Goal: Transaction & Acquisition: Purchase product/service

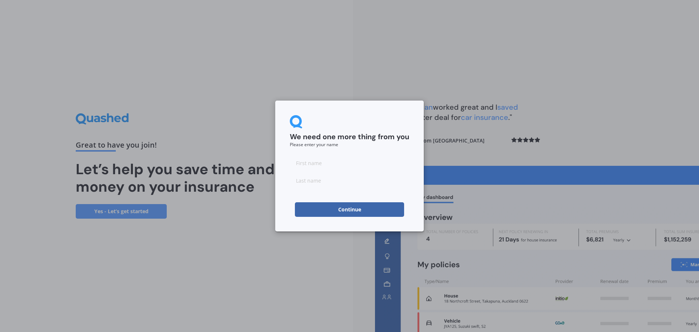
click at [307, 166] on input at bounding box center [349, 162] width 119 height 15
type input "g"
type input "[PERSON_NAME]"
click at [362, 206] on button "Continue" at bounding box center [349, 209] width 109 height 15
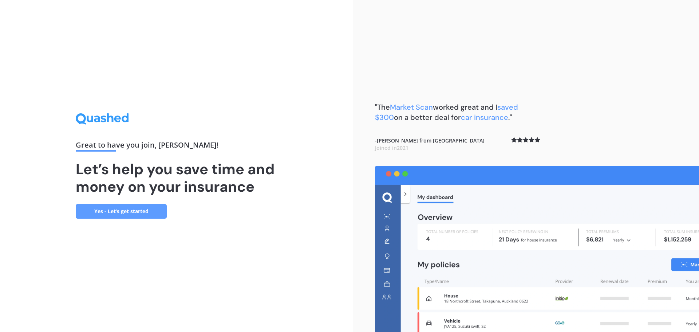
click at [125, 208] on link "Yes - Let’s get started" at bounding box center [121, 211] width 91 height 15
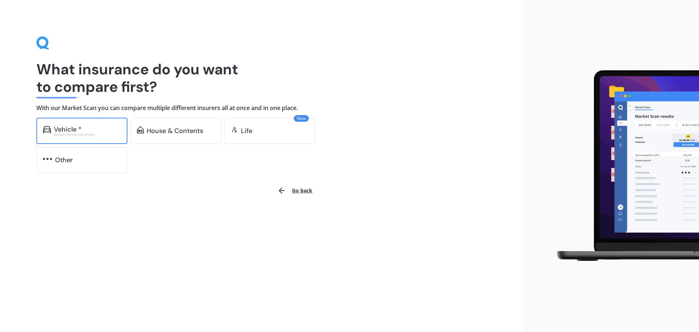
click at [75, 126] on div "Vehicle *" at bounding box center [68, 129] width 28 height 7
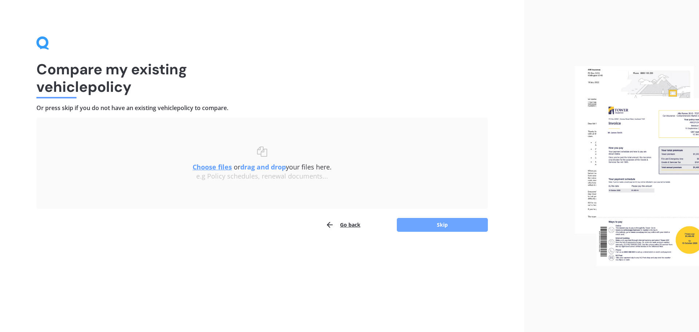
click at [443, 224] on button "Skip" at bounding box center [442, 225] width 91 height 14
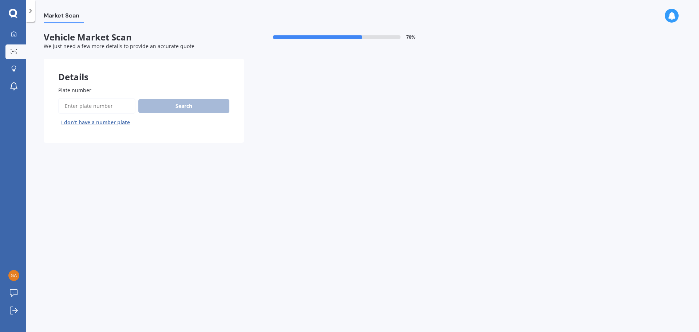
click at [86, 105] on input "Plate number" at bounding box center [96, 105] width 77 height 15
type input "pme869"
click at [188, 107] on button "Search" at bounding box center [183, 106] width 91 height 14
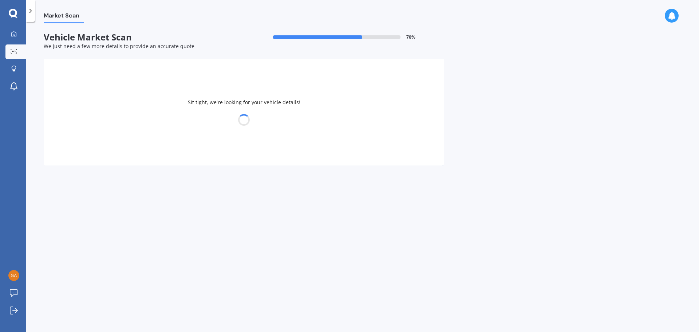
select select "MITSUBISHI"
select select "GALANT"
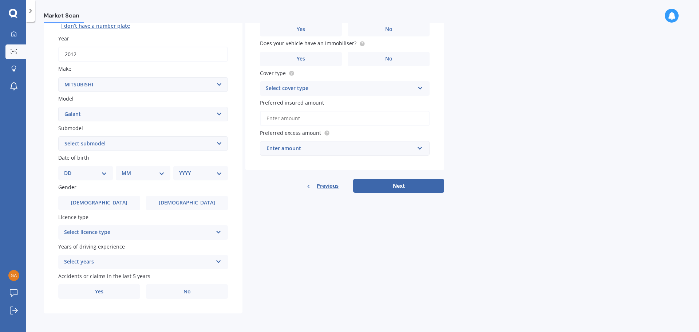
scroll to position [97, 0]
click at [219, 145] on select "Select submodel (All other) Diesel GLX GSR Sportback 4WD VR 1.8 Litre non-turbo…" at bounding box center [143, 143] width 170 height 15
click at [261, 187] on div "Previous Next" at bounding box center [344, 185] width 199 height 14
click at [106, 172] on select "DD 01 02 03 04 05 06 07 08 09 10 11 12 13 14 15 16 17 18 19 20 21 22 23 24 25 2…" at bounding box center [85, 173] width 43 height 8
select select "02"
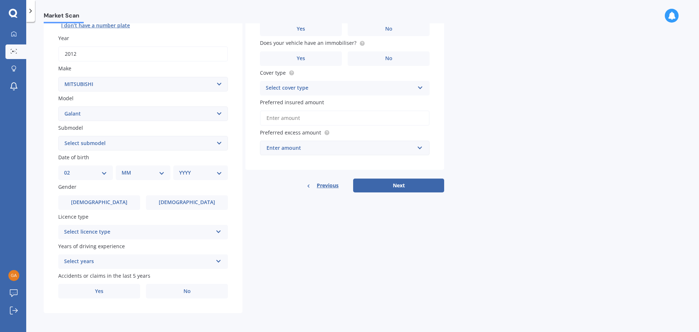
click at [70, 169] on select "DD 01 02 03 04 05 06 07 08 09 10 11 12 13 14 15 16 17 18 19 20 21 22 23 24 25 2…" at bounding box center [85, 173] width 43 height 8
click at [162, 173] on select "MM 01 02 03 04 05 06 07 08 09 10 11 12" at bounding box center [145, 173] width 40 height 8
select select "02"
click at [125, 169] on select "MM 01 02 03 04 05 06 07 08 09 10 11 12" at bounding box center [145, 173] width 40 height 8
click at [216, 171] on select "YYYY 2025 2024 2023 2022 2021 2020 2019 2018 2017 2016 2015 2014 2013 2012 2011…" at bounding box center [199, 173] width 40 height 8
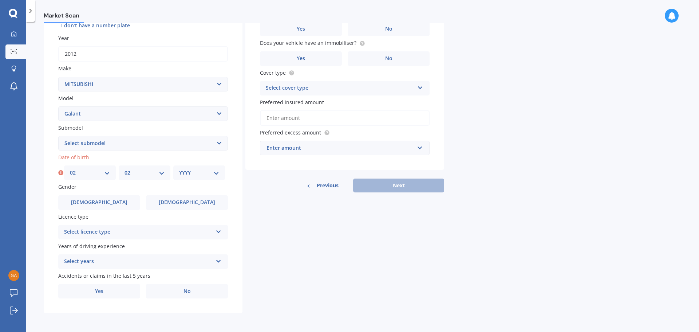
click at [217, 174] on select "YYYY 2025 2024 2023 2022 2021 2020 2019 2018 2017 2016 2015 2014 2013 2012 2011…" at bounding box center [199, 173] width 40 height 8
select select "1965"
click at [179, 169] on select "YYYY 2025 2024 2023 2022 2021 2020 2019 2018 2017 2016 2015 2014 2013 2012 2011…" at bounding box center [199, 173] width 40 height 8
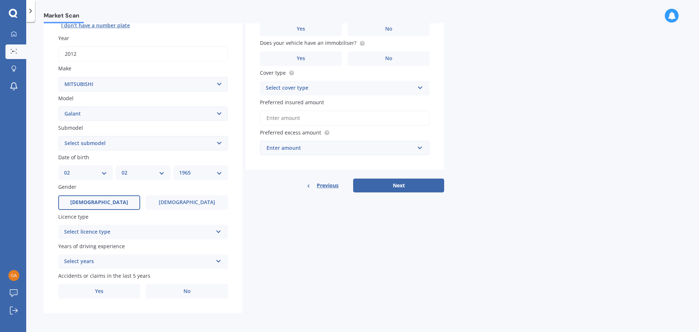
click at [116, 201] on label "Male" at bounding box center [99, 202] width 82 height 15
click at [0, 0] on input "Male" at bounding box center [0, 0] width 0 height 0
click at [218, 230] on icon at bounding box center [219, 230] width 6 height 5
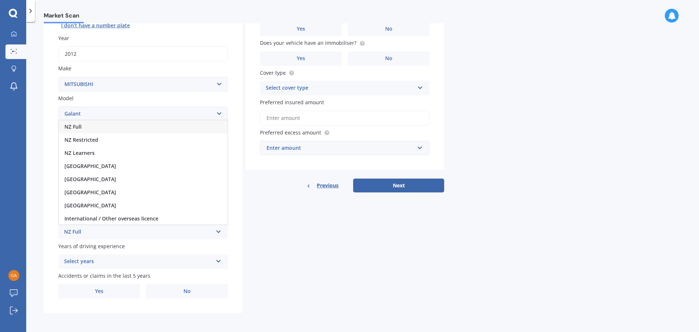
click at [92, 129] on div "NZ Full" at bounding box center [143, 126] width 169 height 13
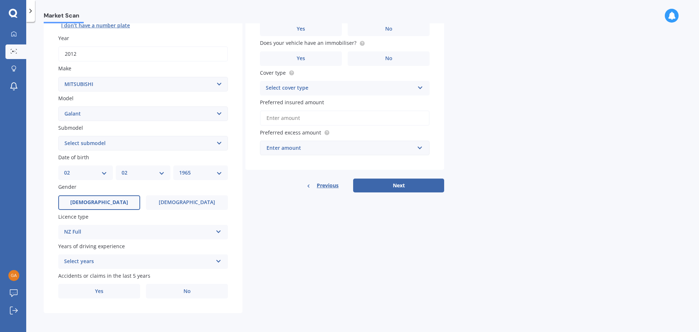
click at [219, 261] on icon at bounding box center [219, 259] width 6 height 5
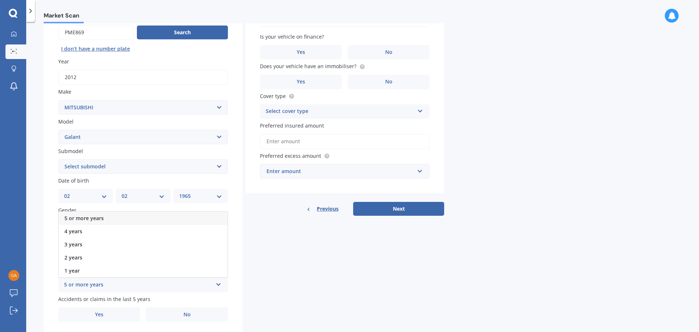
scroll to position [60, 0]
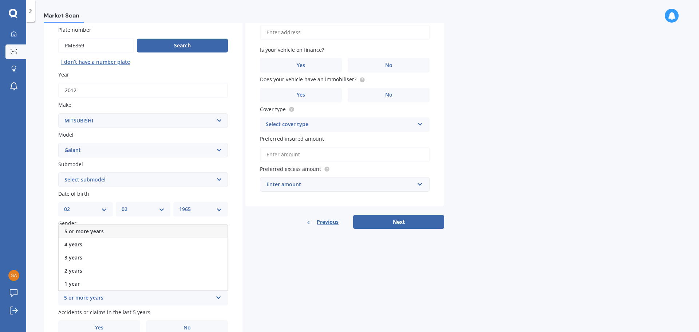
click at [101, 233] on span "5 or more years" at bounding box center [83, 231] width 39 height 7
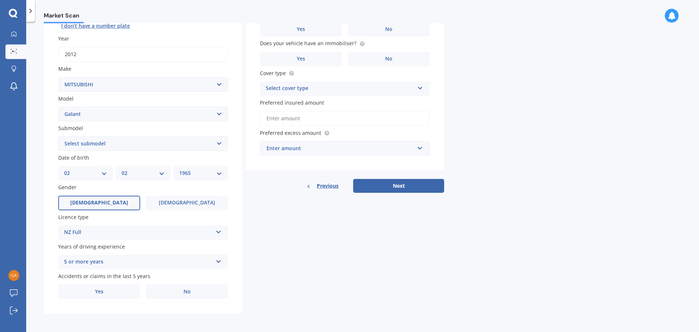
scroll to position [97, 0]
click at [188, 292] on span "No" at bounding box center [186, 291] width 7 height 6
click at [0, 0] on input "No" at bounding box center [0, 0] width 0 height 0
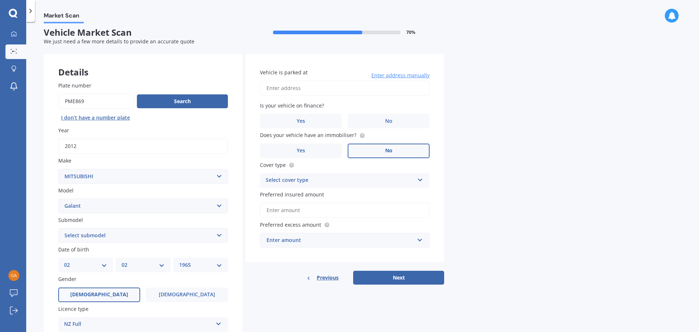
scroll to position [0, 0]
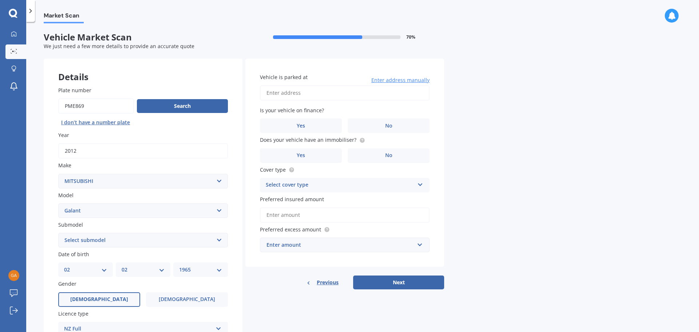
click at [305, 95] on input "Vehicle is parked at" at bounding box center [345, 92] width 170 height 15
type input "149A Clyde Street, Island Bay, Wellington 6023"
click at [386, 123] on span "No" at bounding box center [388, 126] width 7 height 6
click at [0, 0] on input "No" at bounding box center [0, 0] width 0 height 0
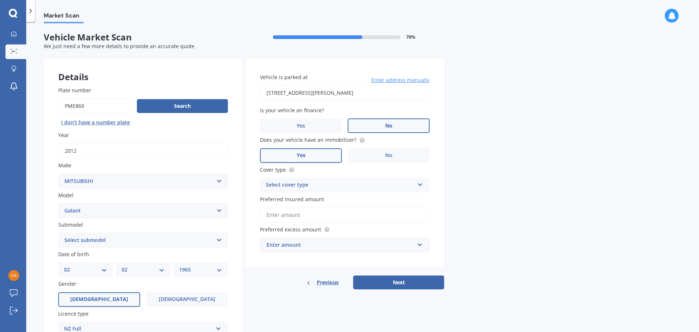
click at [299, 157] on span "Yes" at bounding box center [301, 155] width 9 height 6
click at [0, 0] on input "Yes" at bounding box center [0, 0] width 0 height 0
click at [421, 183] on icon at bounding box center [420, 183] width 6 height 5
click at [294, 200] on span "Comprehensive" at bounding box center [285, 198] width 39 height 7
click at [272, 216] on input "Preferred insured amount" at bounding box center [345, 214] width 170 height 15
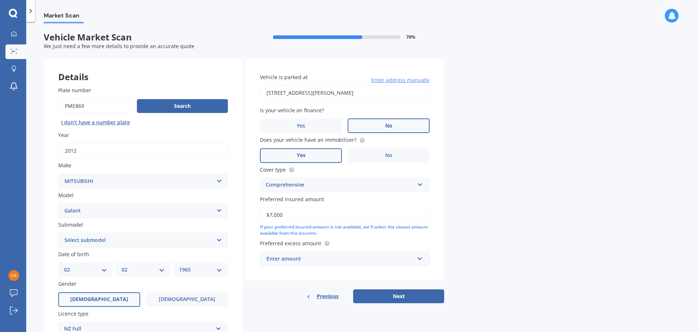
type input "$7,000"
click at [419, 258] on input "text" at bounding box center [342, 259] width 163 height 14
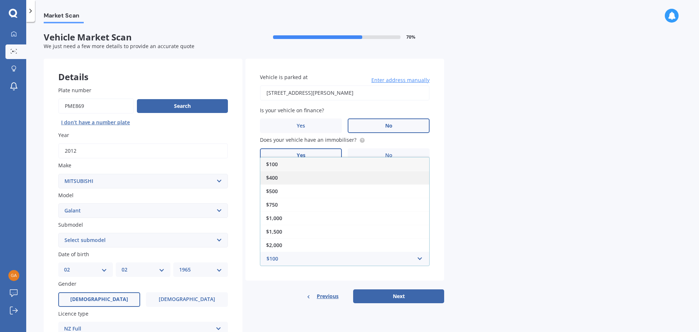
click at [280, 178] on div "$400" at bounding box center [344, 177] width 169 height 13
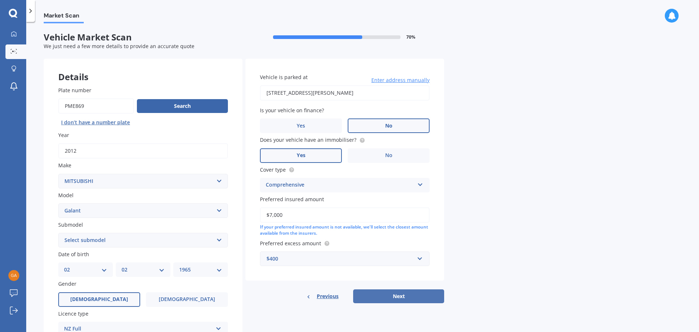
click at [405, 297] on button "Next" at bounding box center [398, 296] width 91 height 14
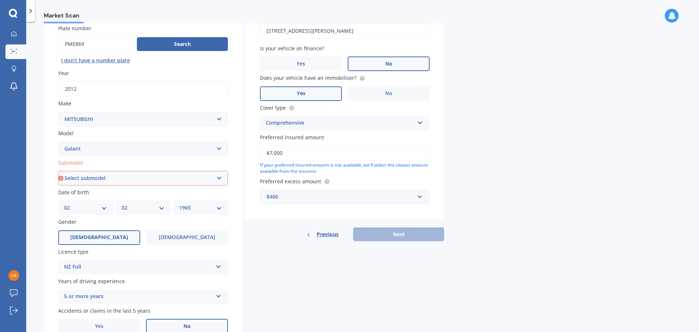
scroll to position [97, 0]
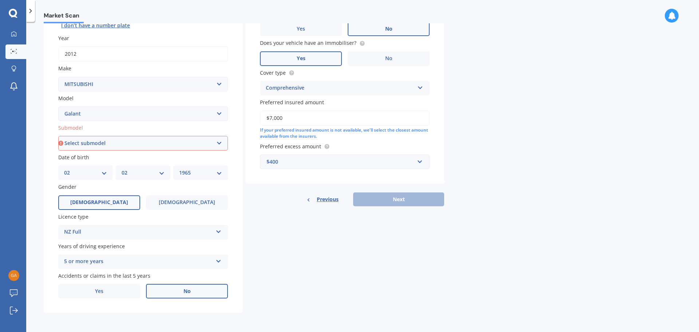
click at [220, 141] on select "Select submodel (All other) Diesel GLX GSR Sportback 4WD VR 1.8 Litre non-turbo…" at bounding box center [143, 143] width 170 height 15
select select "GLX"
click at [58, 136] on select "Select submodel (All other) Diesel GLX GSR Sportback 4WD VR 1.8 Litre non-turbo…" at bounding box center [143, 143] width 170 height 15
click at [402, 201] on button "Next" at bounding box center [398, 199] width 91 height 14
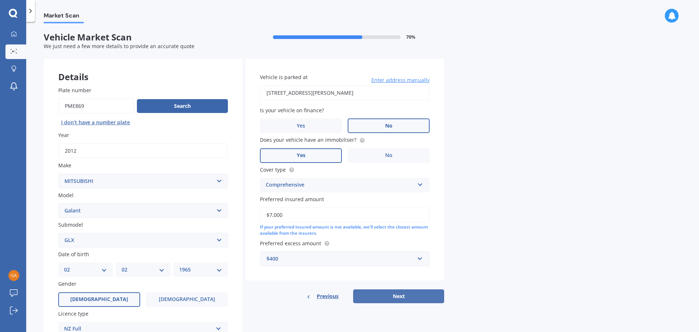
select select "02"
select select "1965"
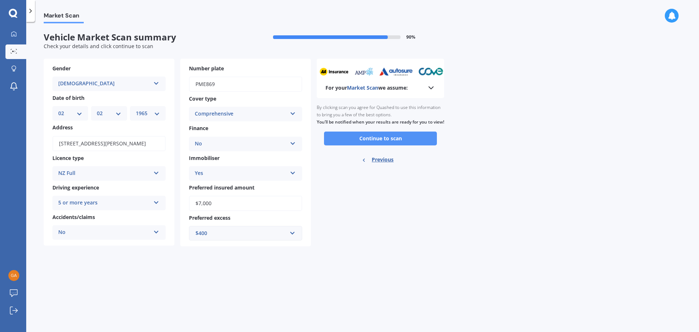
click at [380, 145] on button "Continue to scan" at bounding box center [380, 138] width 113 height 14
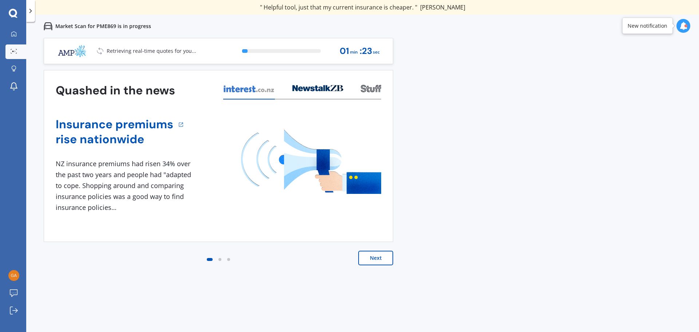
click at [374, 256] on button "Next" at bounding box center [375, 257] width 35 height 15
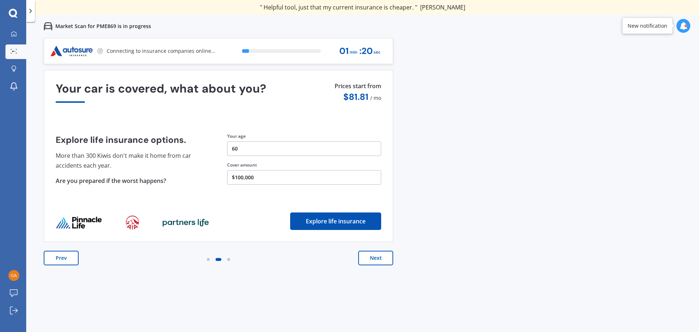
click at [380, 259] on button "Next" at bounding box center [375, 257] width 35 height 15
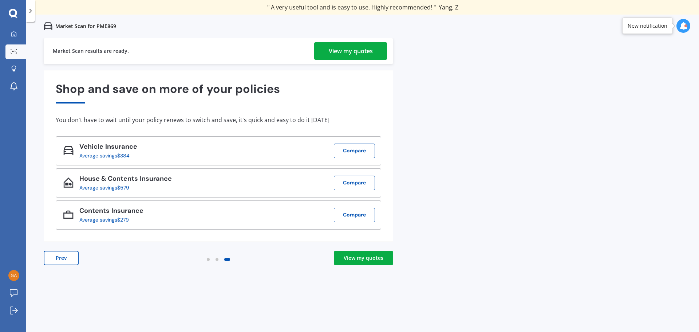
click at [374, 255] on div "View my quotes" at bounding box center [364, 257] width 40 height 7
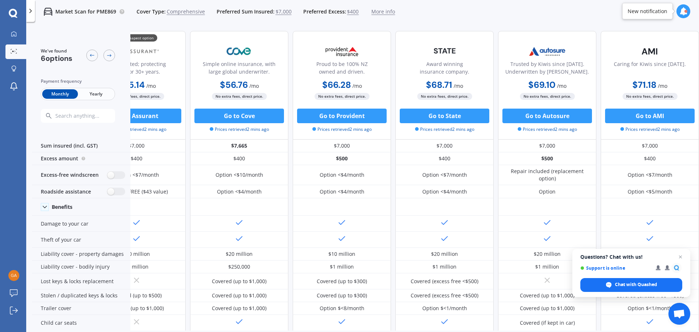
scroll to position [0, 47]
